Goal: Transaction & Acquisition: Subscribe to service/newsletter

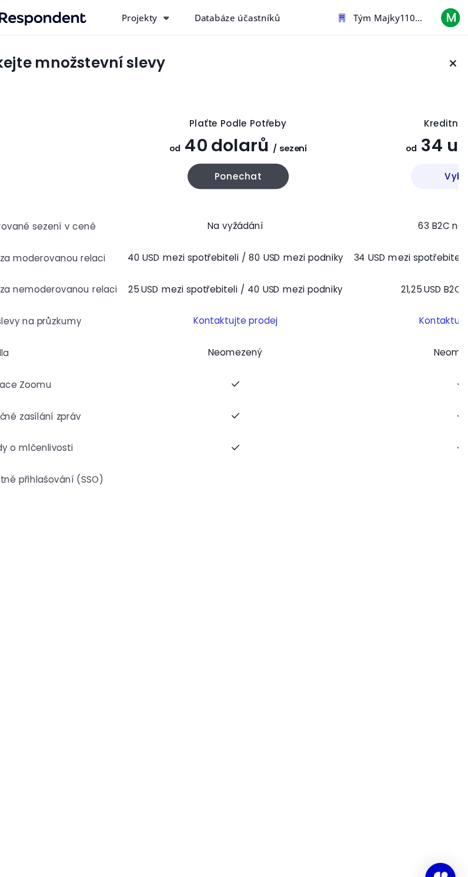
click at [433, 161] on button "Vybrat" at bounding box center [462, 164] width 94 height 24
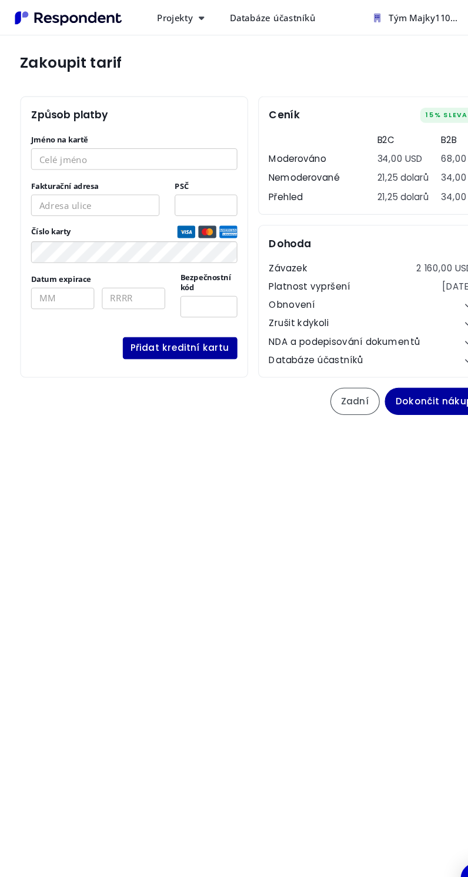
click at [315, 478] on body "Projekty Vytvořit projekt Dashboard projektů Databáze účastníků Tým Majky1103 D…" at bounding box center [234, 438] width 468 height 877
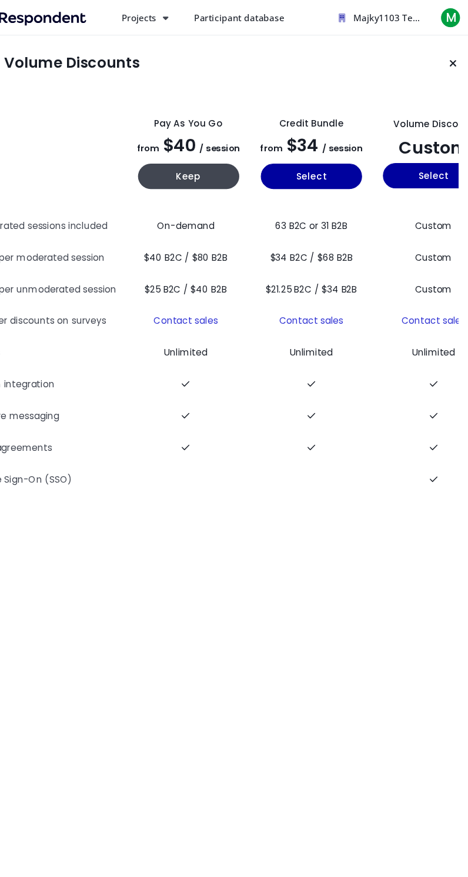
scroll to position [0, 25]
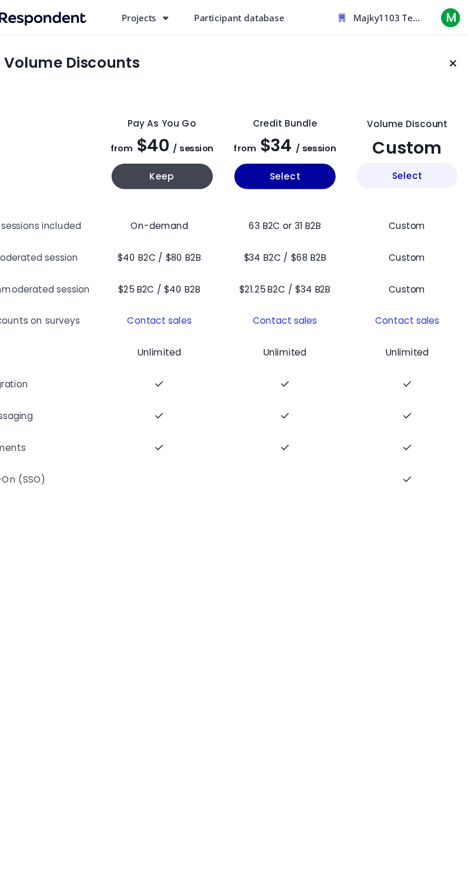
click at [421, 169] on button "Select" at bounding box center [411, 163] width 94 height 24
